Goal: Check status: Check status

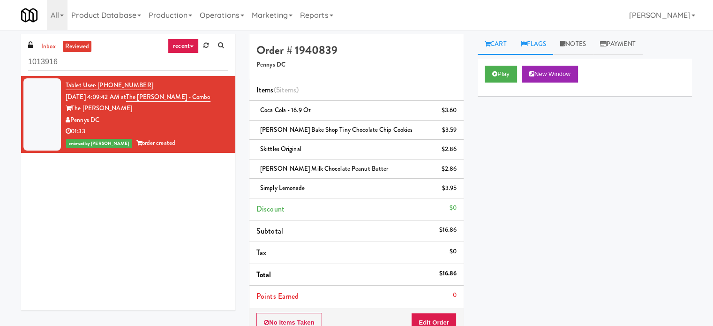
click at [533, 42] on link "Flags" at bounding box center [534, 44] width 40 height 21
